Goal: Check status: Check status

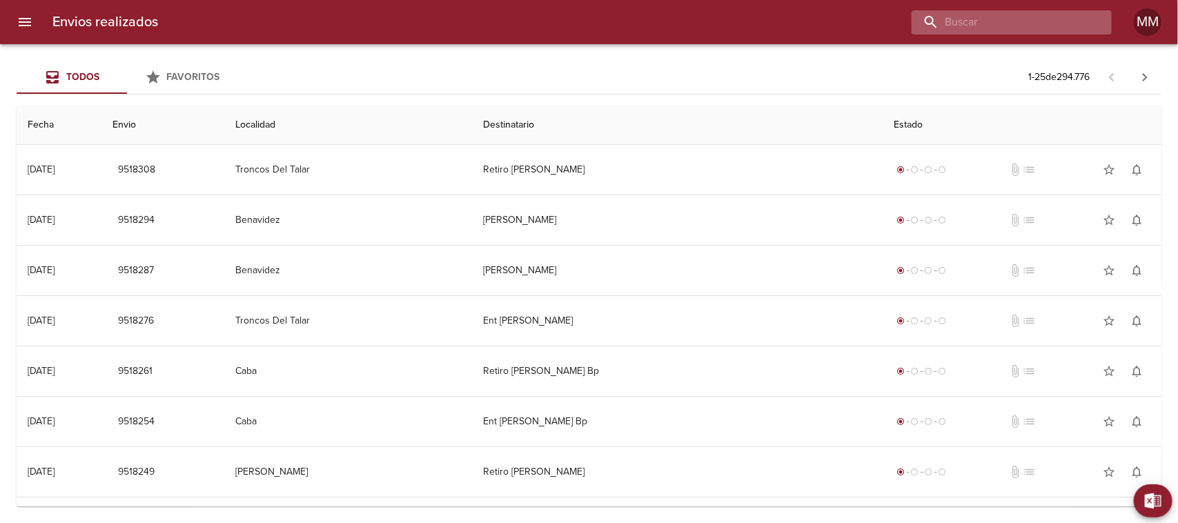
click at [1023, 24] on input "buscar" at bounding box center [1000, 22] width 177 height 24
paste input "[PERSON_NAME] [PERSON_NAME] ML"
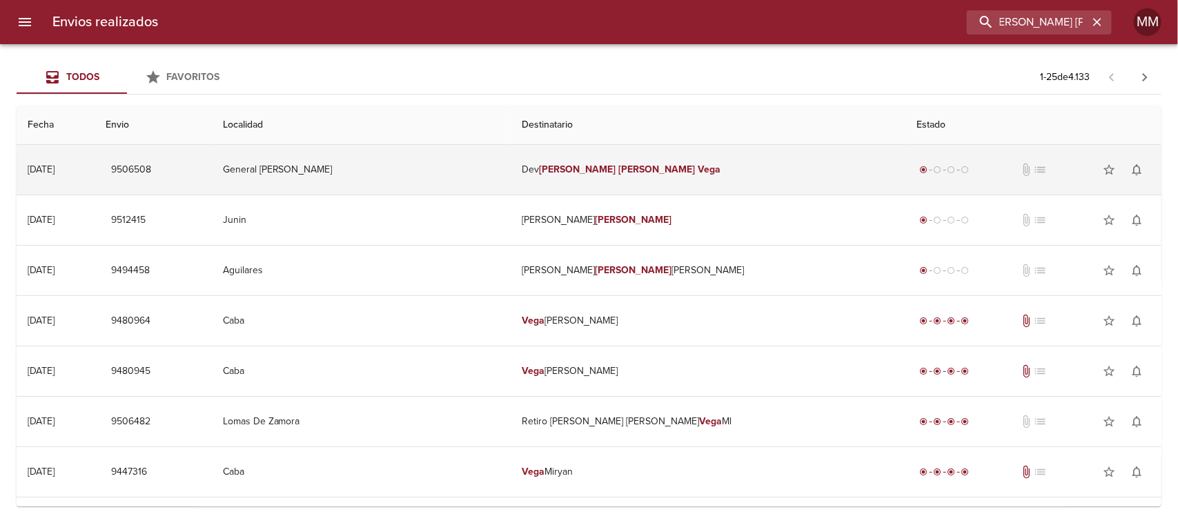
click at [553, 167] on em "[PERSON_NAME]" at bounding box center [577, 170] width 77 height 12
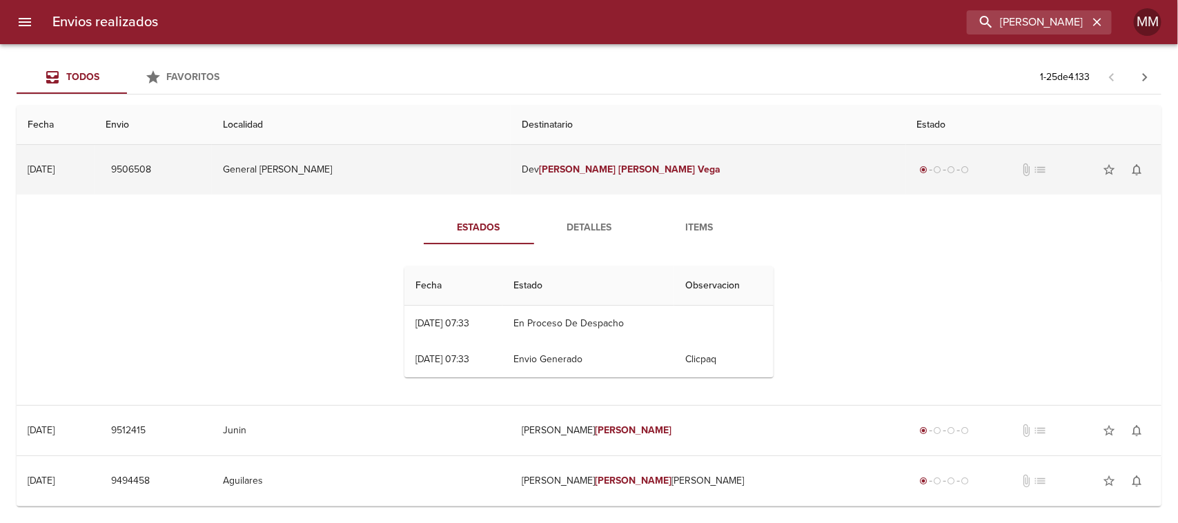
click at [618, 166] on em "[PERSON_NAME]" at bounding box center [656, 170] width 77 height 12
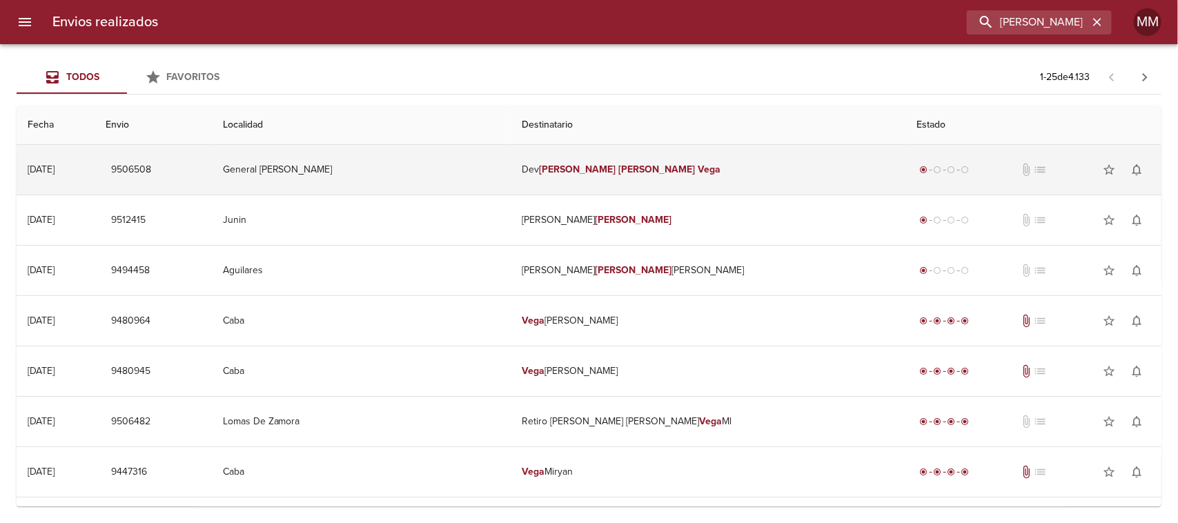
click at [564, 173] on em "[PERSON_NAME]" at bounding box center [577, 170] width 77 height 12
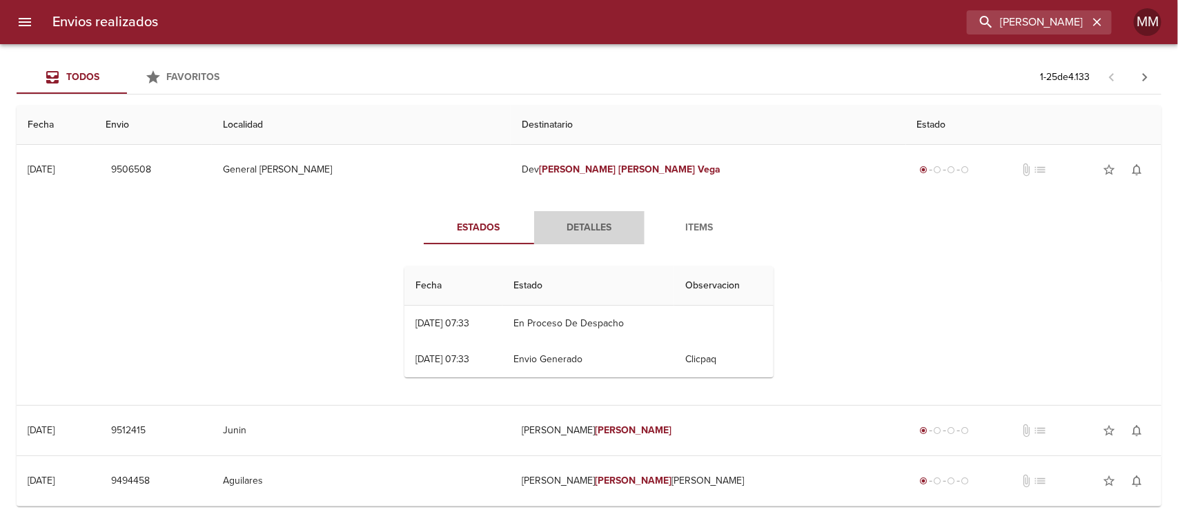
click at [567, 214] on button "Detalles" at bounding box center [589, 227] width 110 height 33
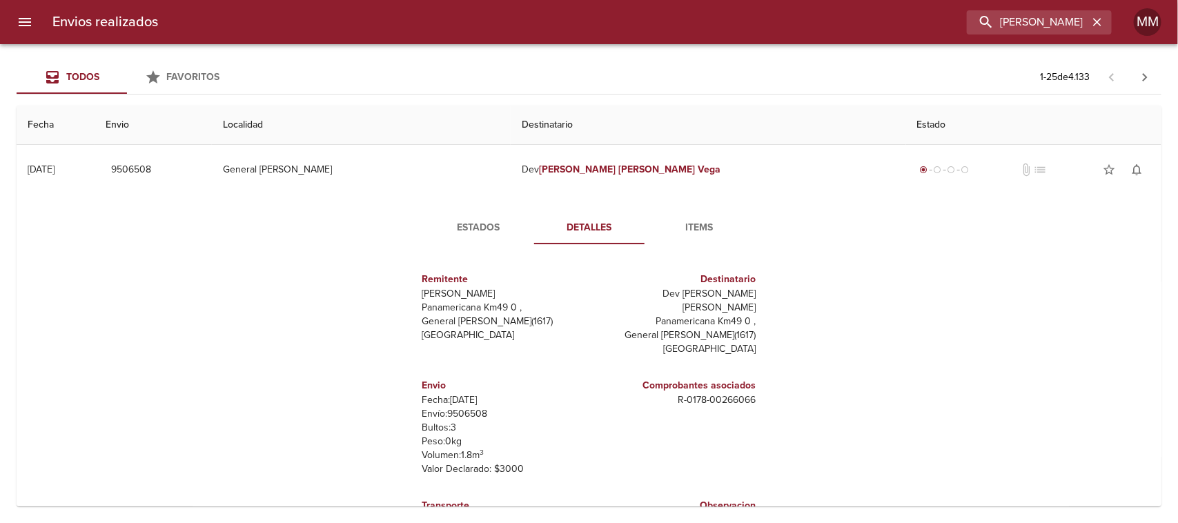
click at [483, 219] on span "Estados" at bounding box center [479, 227] width 94 height 17
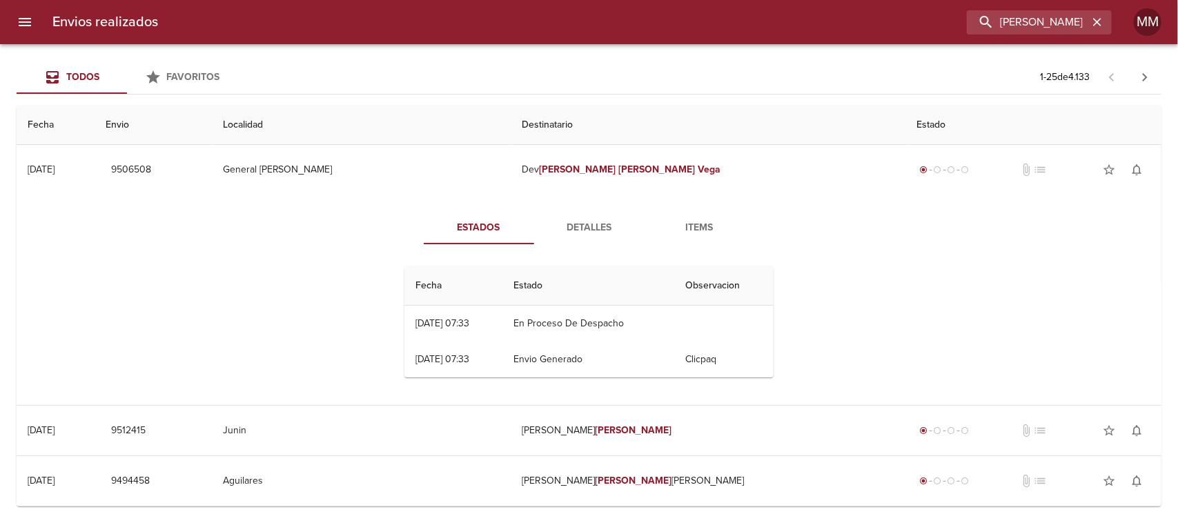
click at [685, 228] on span "Items" at bounding box center [700, 227] width 94 height 17
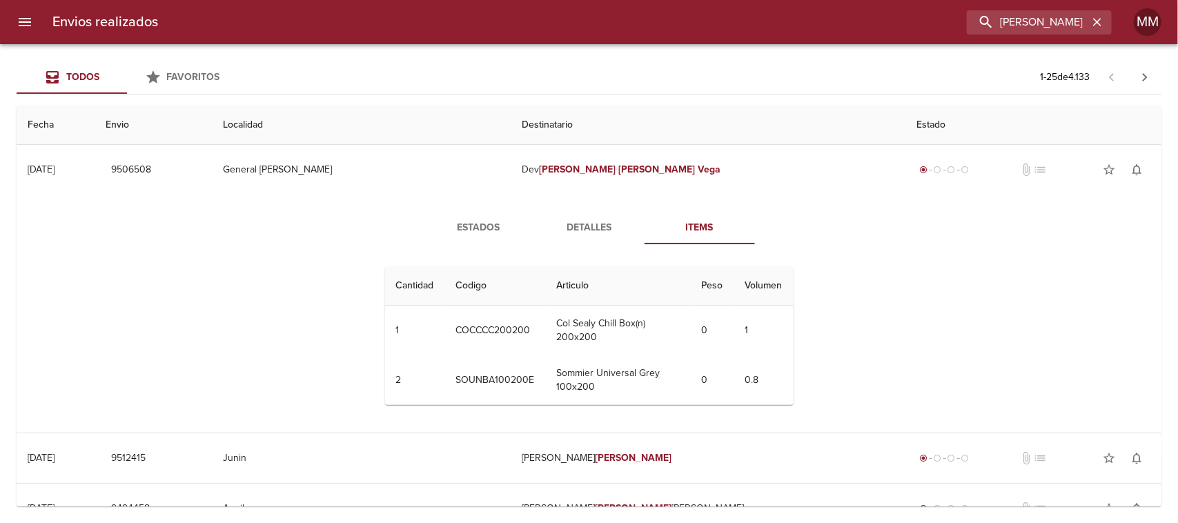
click at [456, 221] on span "Estados" at bounding box center [479, 227] width 94 height 17
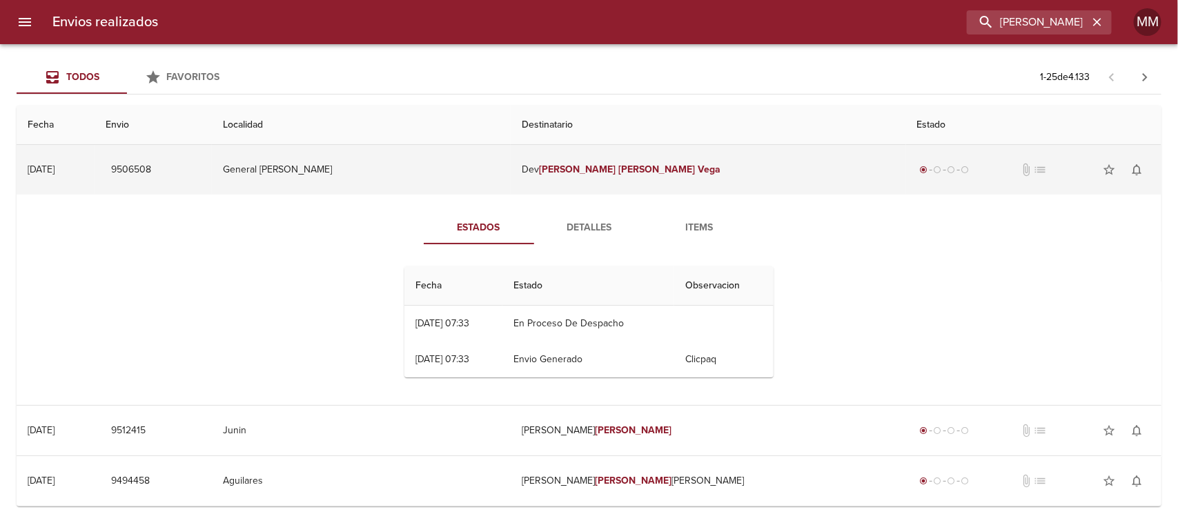
click at [211, 175] on td "9506508" at bounding box center [153, 170] width 117 height 50
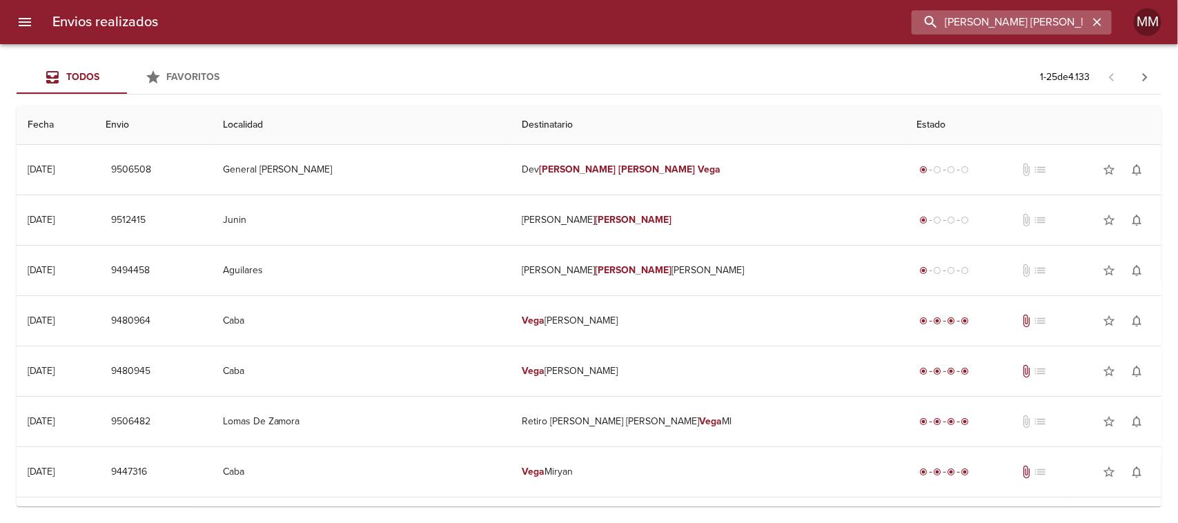
click at [1066, 25] on input "[PERSON_NAME] [PERSON_NAME] ML" at bounding box center [1000, 22] width 177 height 24
paste input "[PERSON_NAME]"
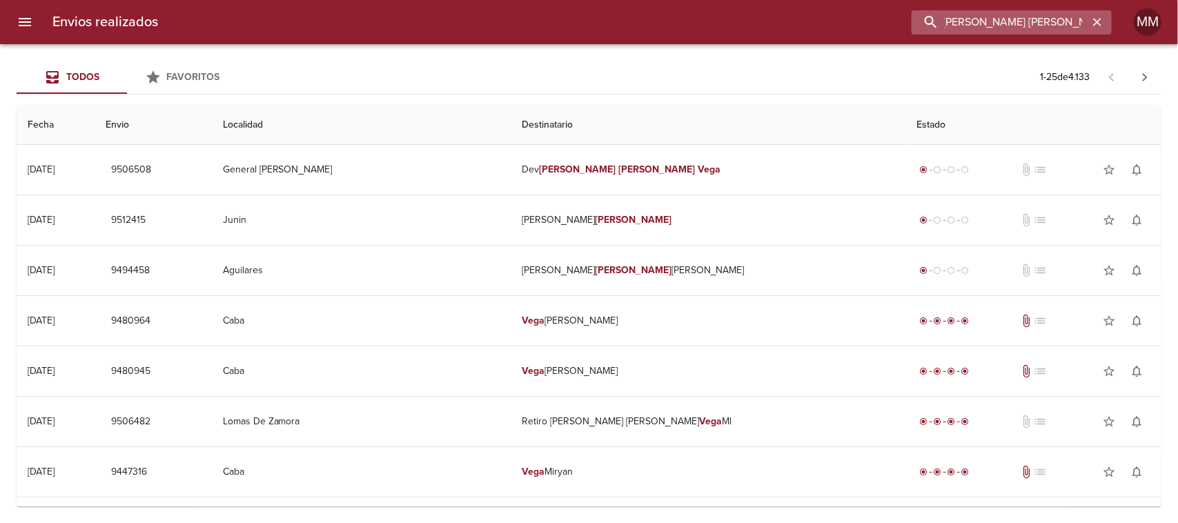
type input "[PERSON_NAME] [PERSON_NAME]"
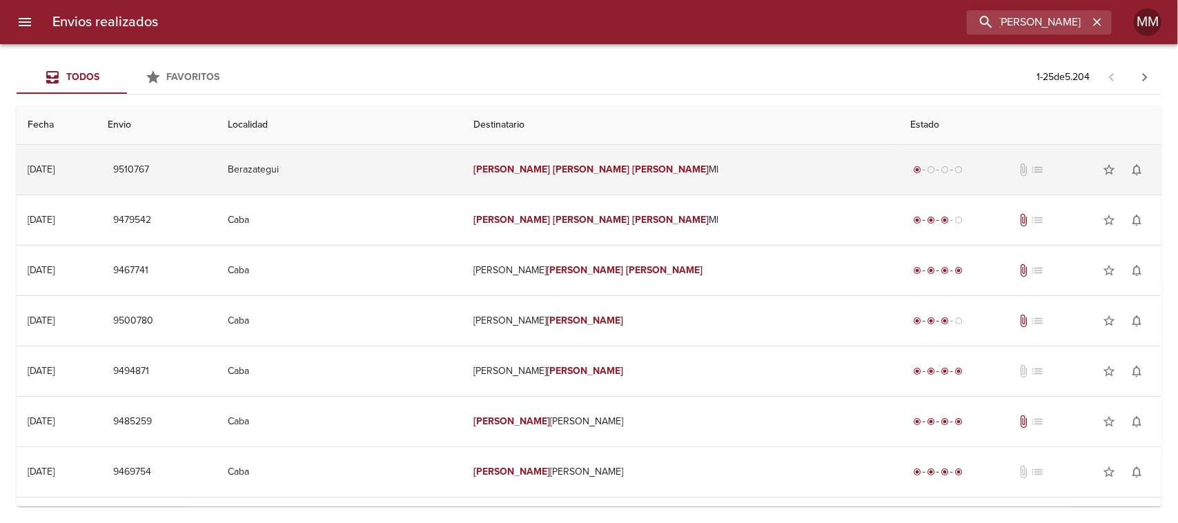
click at [605, 171] on em "[PERSON_NAME]" at bounding box center [591, 170] width 77 height 12
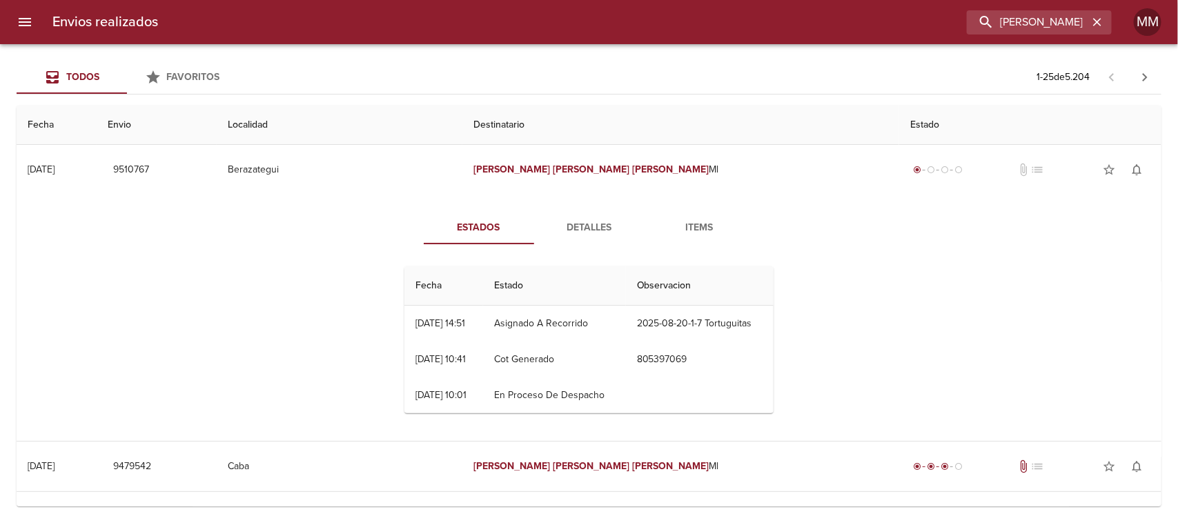
click at [581, 228] on span "Detalles" at bounding box center [590, 227] width 94 height 17
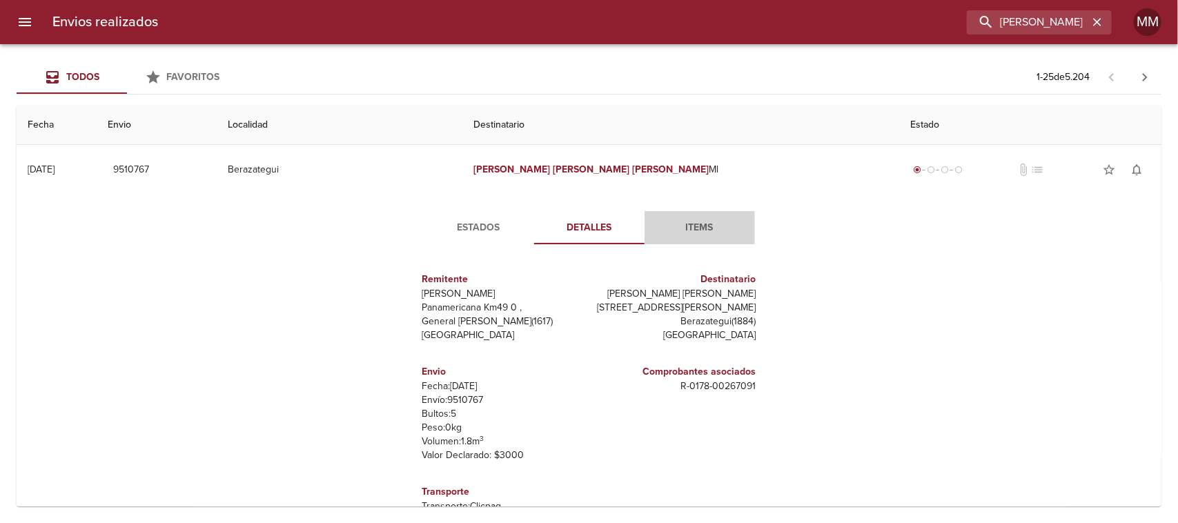
drag, startPoint x: 681, startPoint y: 222, endPoint x: 654, endPoint y: 222, distance: 26.9
click at [674, 222] on span "Items" at bounding box center [700, 227] width 94 height 17
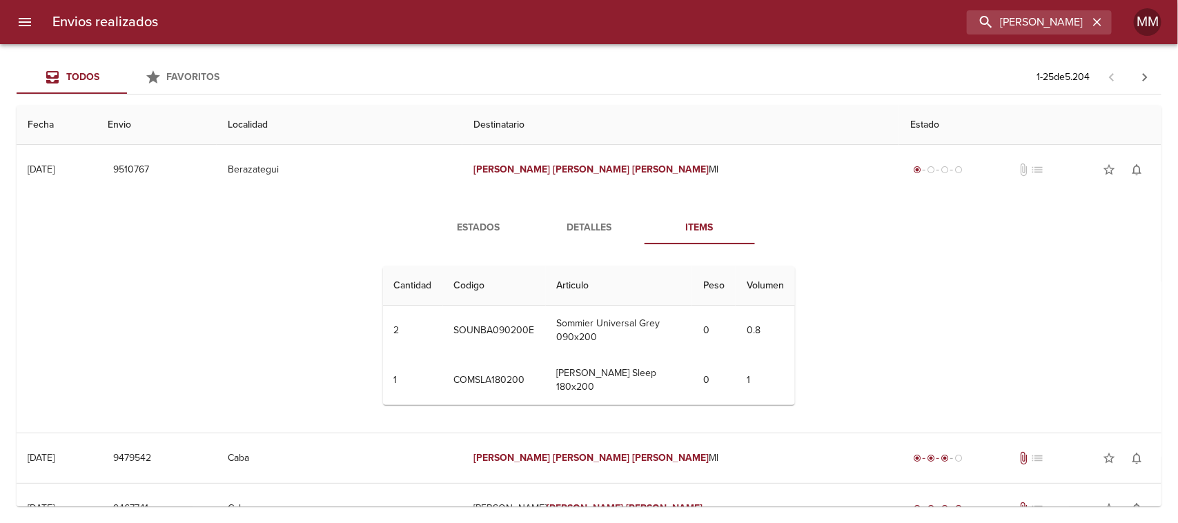
click at [473, 225] on span "Estados" at bounding box center [479, 227] width 94 height 17
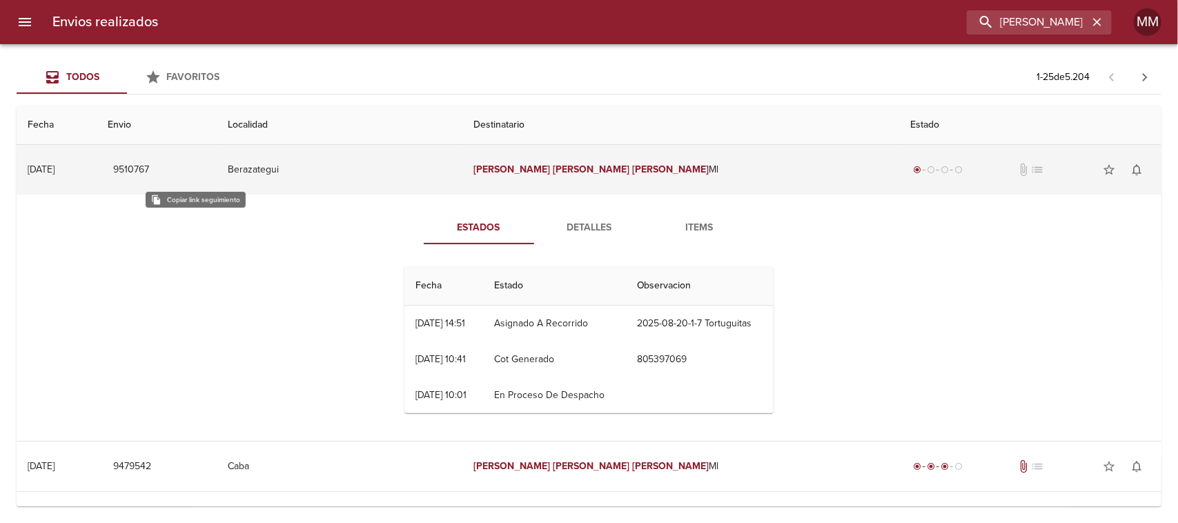
click at [149, 164] on span "9510767" at bounding box center [131, 170] width 36 height 17
